Goal: Navigation & Orientation: Go to known website

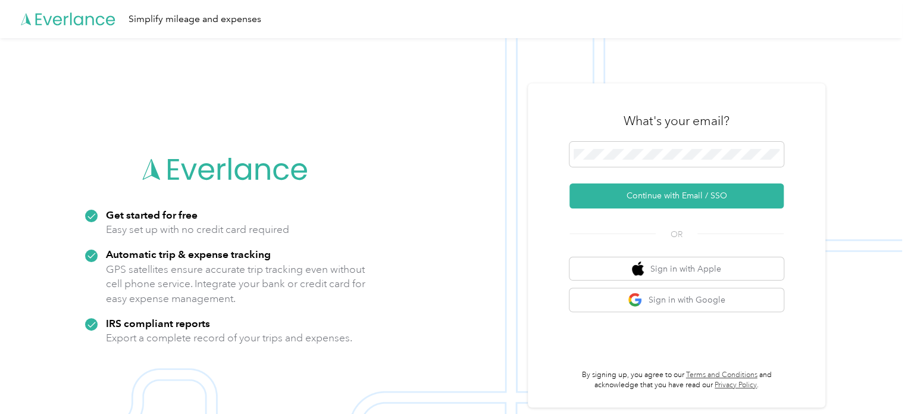
click at [666, 139] on div "What's your email?" at bounding box center [676, 121] width 214 height 42
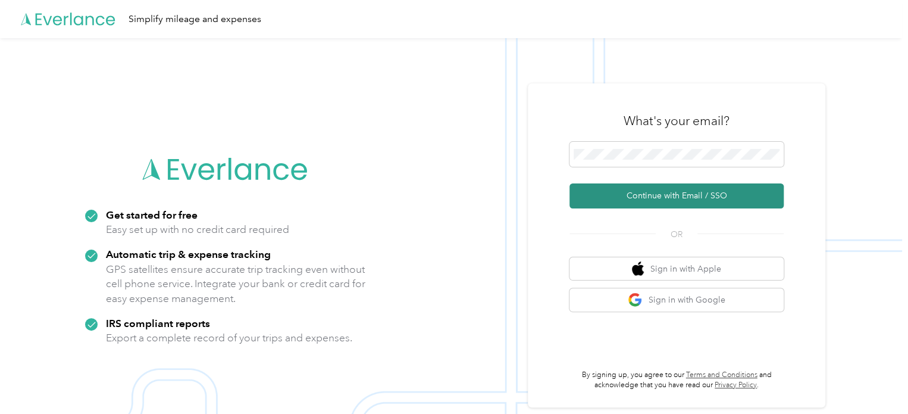
click at [690, 199] on button "Continue with Email / SSO" at bounding box center [676, 195] width 214 height 25
